Goal: Complete application form

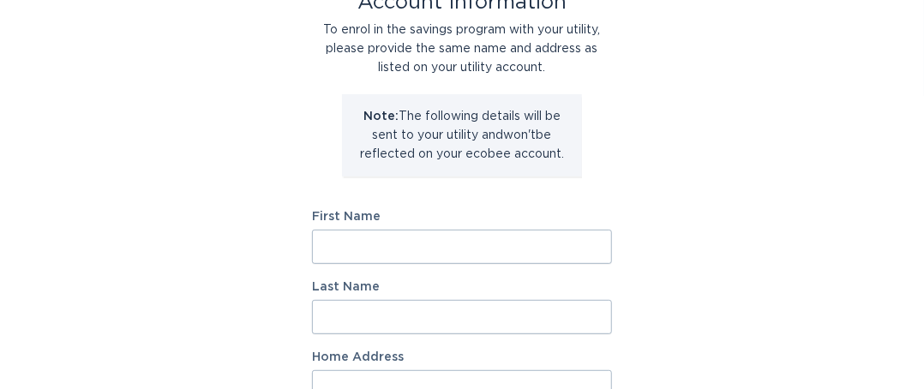
scroll to position [117, 0]
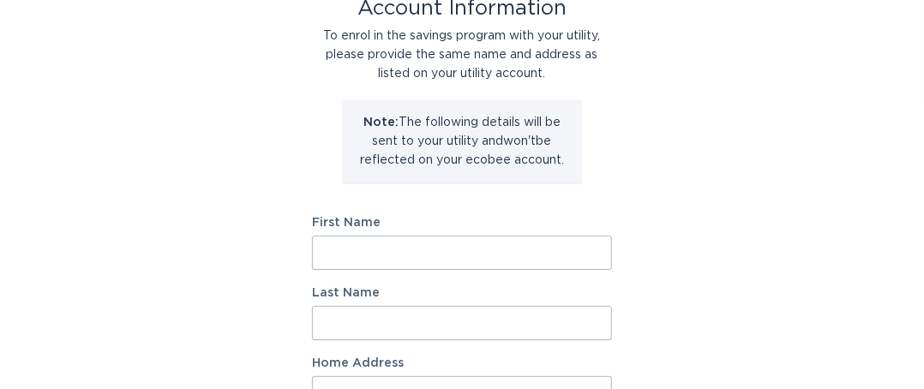
click at [501, 250] on input "First Name" at bounding box center [462, 253] width 300 height 34
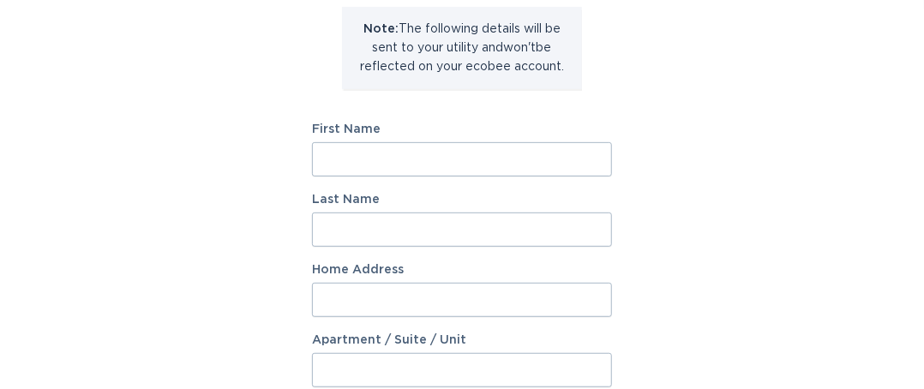
scroll to position [209, 0]
click at [535, 165] on input "First Name" at bounding box center [462, 160] width 300 height 34
type input "Weicherng"
click at [421, 236] on input "Last Name" at bounding box center [462, 230] width 300 height 34
type input "Wang"
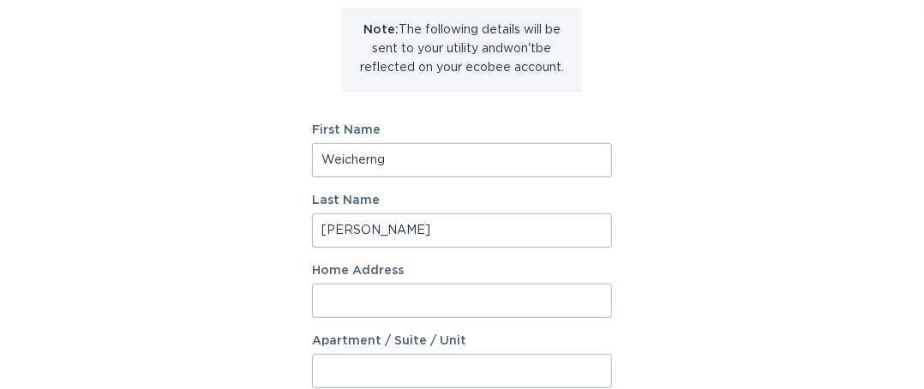
click at [387, 298] on input "Home Address" at bounding box center [462, 301] width 300 height 34
type input "220 STONETREE CIR"
type input "Apt, suite, floor, etc."
select select "US"
type input "ROCHESTER HILLS"
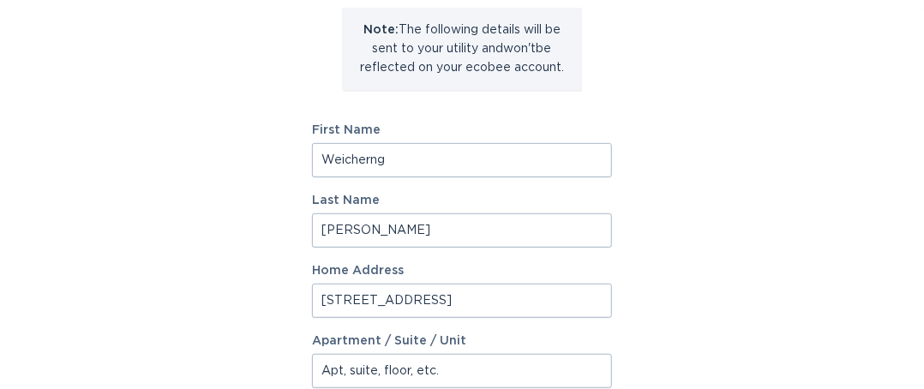
type input "48309"
select select "MI"
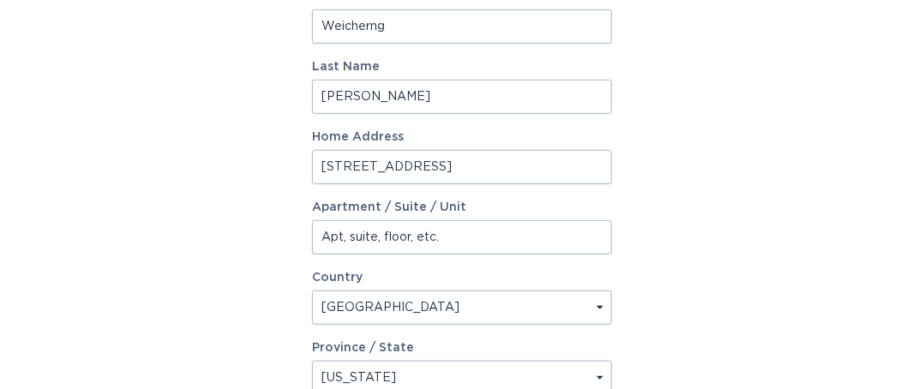
scroll to position [355, 0]
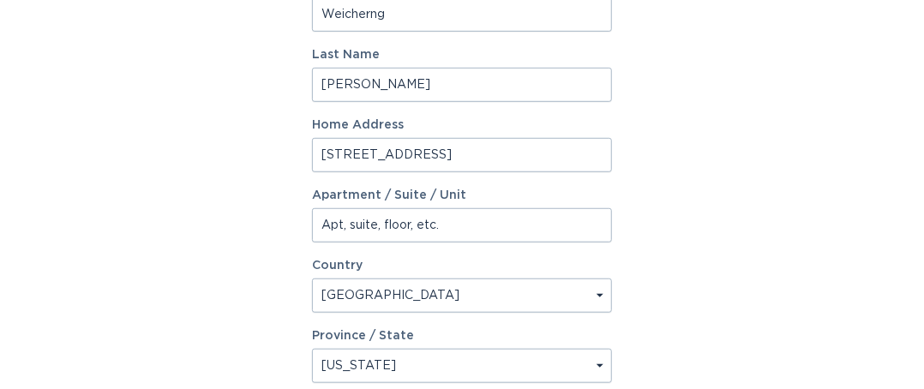
drag, startPoint x: 389, startPoint y: 223, endPoint x: 273, endPoint y: 225, distance: 115.8
click at [273, 225] on div "Account Information To enrol in the savings program with your utility, please p…" at bounding box center [462, 170] width 924 height 947
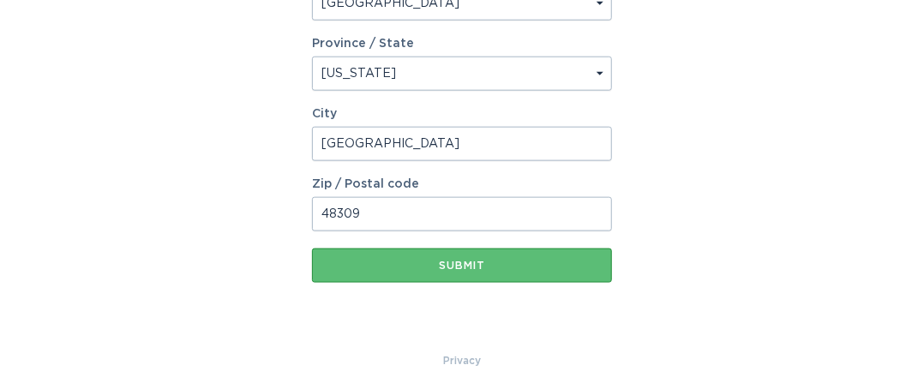
scroll to position [653, 0]
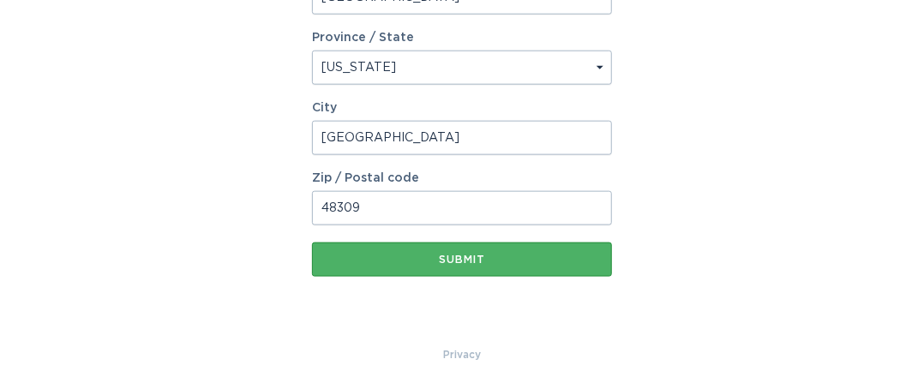
click at [463, 255] on div "Submit" at bounding box center [462, 260] width 283 height 10
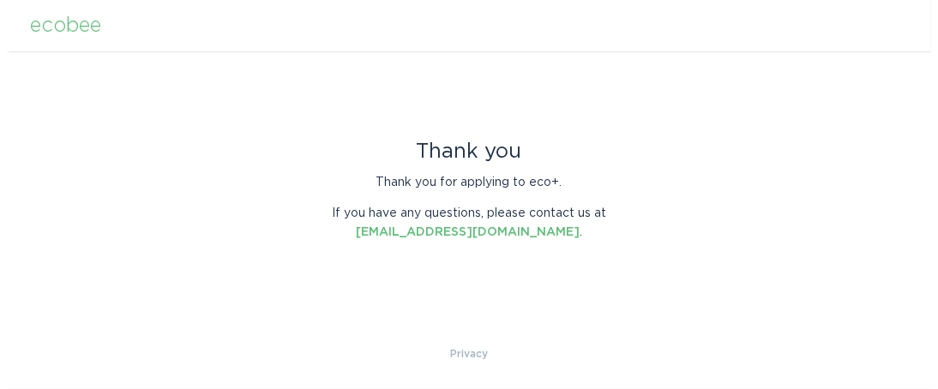
scroll to position [0, 0]
